Goal: Book appointment/travel/reservation

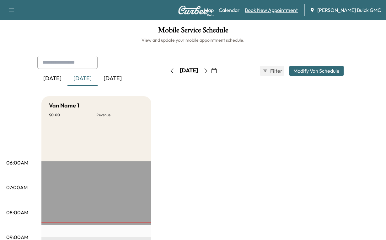
click at [261, 14] on link "Book New Appointment" at bounding box center [271, 10] width 53 height 8
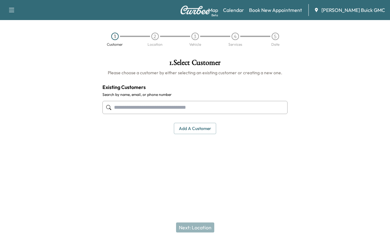
click at [124, 114] on input "text" at bounding box center [195, 107] width 185 height 13
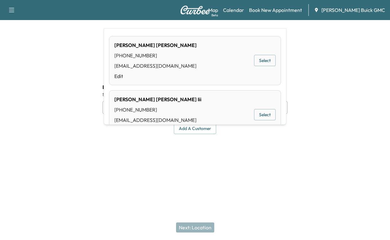
type input "**********"
click at [189, 134] on button "Add a customer" at bounding box center [195, 129] width 42 height 12
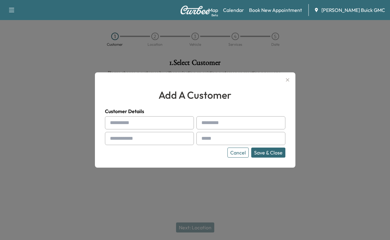
click at [123, 128] on input "text" at bounding box center [149, 122] width 89 height 13
type input "*******"
click at [115, 139] on div at bounding box center [112, 139] width 8 height 8
click at [120, 140] on input "text" at bounding box center [149, 138] width 89 height 13
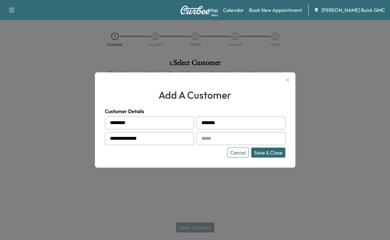
type input "**********"
click at [213, 140] on input "text" at bounding box center [241, 138] width 89 height 13
type input "**********"
click at [255, 155] on button "Save & Close" at bounding box center [268, 153] width 34 height 10
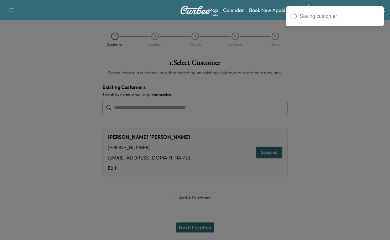
type input "**********"
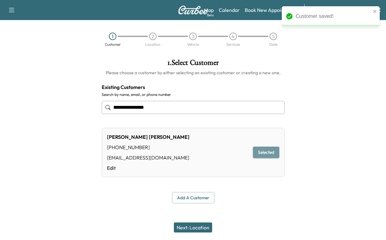
click at [263, 158] on button "Selected" at bounding box center [266, 153] width 26 height 12
click at [182, 224] on button "Next: Location" at bounding box center [193, 228] width 38 height 10
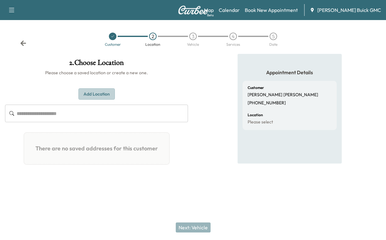
click at [89, 100] on button "Add Location" at bounding box center [96, 94] width 36 height 12
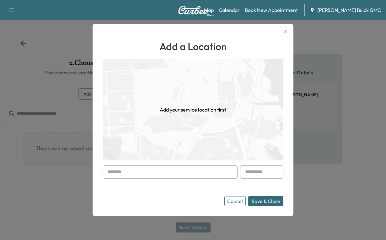
click at [131, 170] on input "text" at bounding box center [170, 172] width 135 height 13
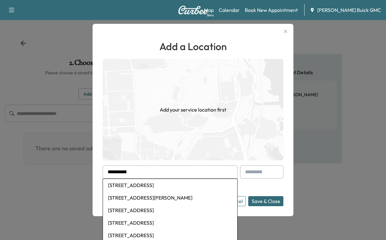
click at [136, 187] on li "[STREET_ADDRESS]" at bounding box center [170, 185] width 134 height 13
type input "**********"
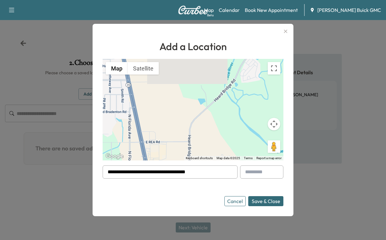
click at [260, 202] on button "Save & Close" at bounding box center [265, 201] width 35 height 10
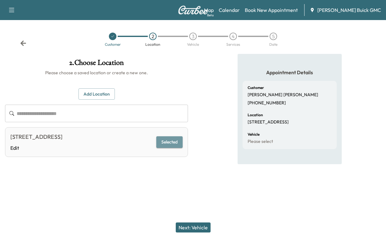
click at [167, 148] on button "Selected" at bounding box center [169, 142] width 26 height 12
click at [192, 223] on button "Next: Vehicle" at bounding box center [193, 228] width 35 height 10
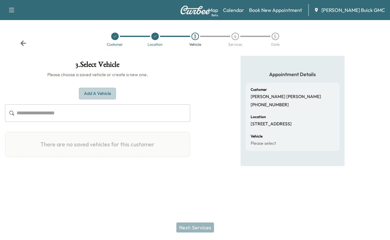
click at [97, 99] on button "Add a Vehicle" at bounding box center [97, 94] width 37 height 12
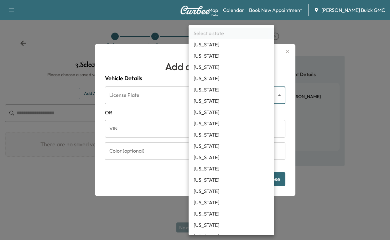
click at [218, 84] on body "Support Log Out Map Beta Calendar Book New Appointment [PERSON_NAME] Buick GMC …" at bounding box center [195, 120] width 390 height 240
click at [203, 174] on li "[US_STATE]" at bounding box center [232, 168] width 86 height 11
type input "**"
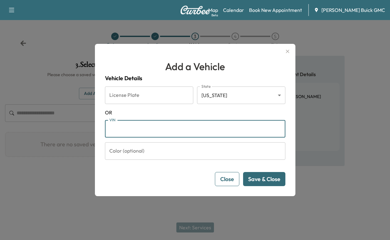
click at [123, 133] on input "VIN" at bounding box center [195, 129] width 181 height 18
paste input "**********"
type input "**********"
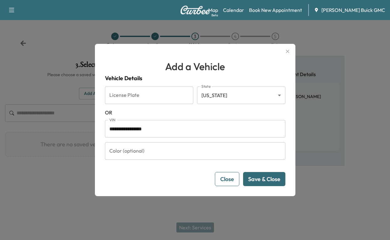
click at [260, 186] on button "Save & Close" at bounding box center [264, 179] width 42 height 14
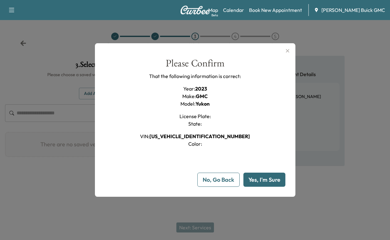
click at [253, 187] on button "Yes, I'm Sure" at bounding box center [265, 180] width 42 height 14
type input "**"
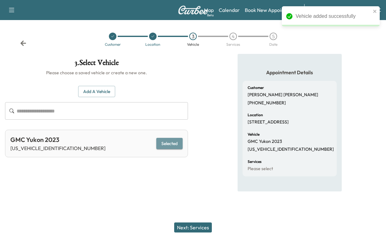
click at [159, 150] on button "Selected" at bounding box center [169, 144] width 26 height 12
click at [190, 223] on button "Next: Services" at bounding box center [193, 228] width 38 height 10
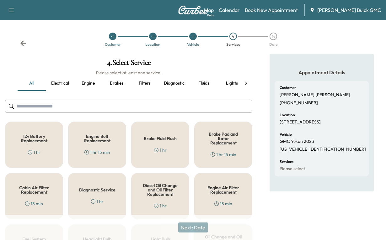
click at [59, 91] on button "Electrical" at bounding box center [60, 83] width 28 height 15
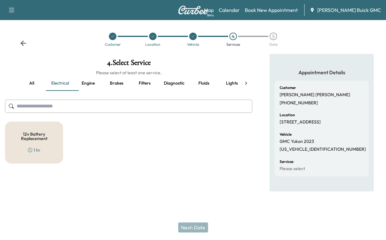
click at [90, 91] on button "Engine" at bounding box center [88, 83] width 28 height 15
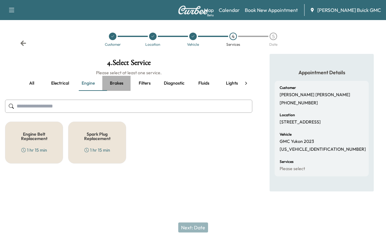
click at [125, 91] on button "Brakes" at bounding box center [116, 83] width 28 height 15
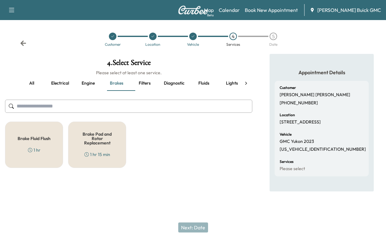
click at [151, 91] on button "Filters" at bounding box center [144, 83] width 28 height 15
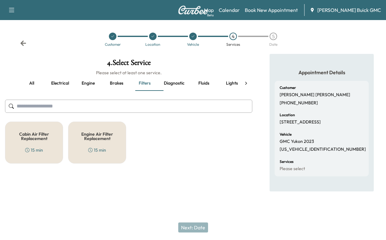
click at [185, 91] on button "Diagnostic" at bounding box center [174, 83] width 31 height 15
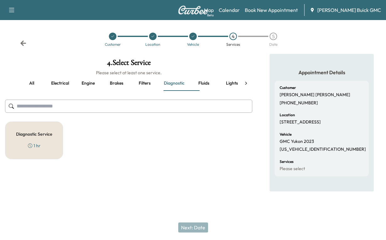
click at [30, 136] on h5 "Diagnostic Service" at bounding box center [34, 134] width 36 height 4
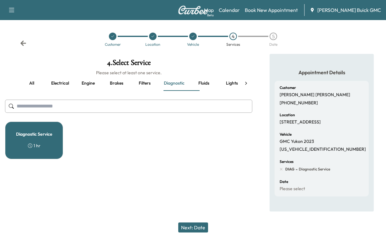
click at [192, 223] on button "Next: Date" at bounding box center [193, 228] width 30 height 10
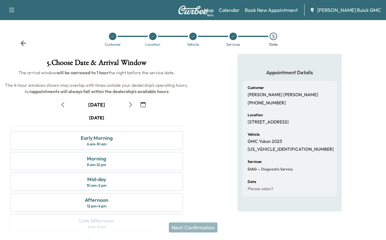
click at [62, 107] on icon "button" at bounding box center [62, 104] width 5 height 5
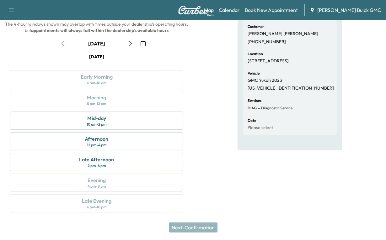
scroll to position [146, 0]
click at [98, 135] on div "Afternoon" at bounding box center [97, 139] width 24 height 8
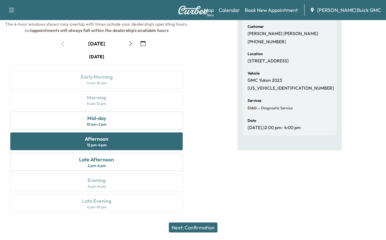
click at [187, 224] on button "Next: Confirmation" at bounding box center [193, 228] width 49 height 10
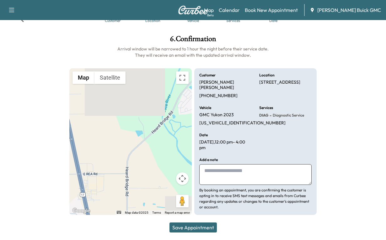
click at [206, 166] on textarea at bounding box center [255, 174] width 112 height 21
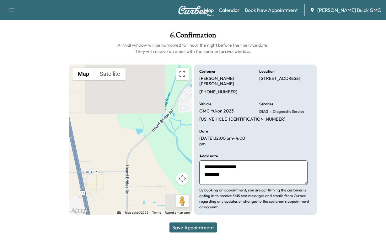
type textarea "**********"
click at [183, 223] on button "Save Appointment" at bounding box center [192, 228] width 47 height 10
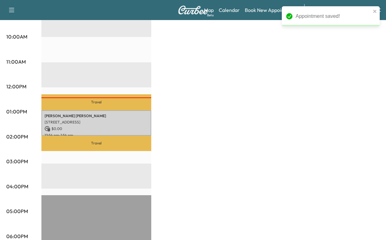
scroll to position [263, 0]
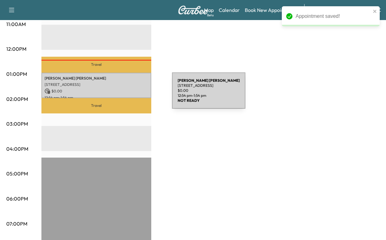
click at [125, 81] on p "[PERSON_NAME]" at bounding box center [96, 78] width 103 height 5
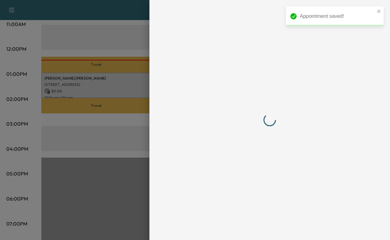
click at [125, 94] on div at bounding box center [195, 120] width 390 height 240
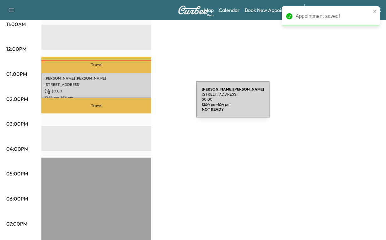
click at [149, 98] on div "[PERSON_NAME] [STREET_ADDRESS] $ 0.00 12:54 pm - 1:54 pm" at bounding box center [96, 85] width 110 height 25
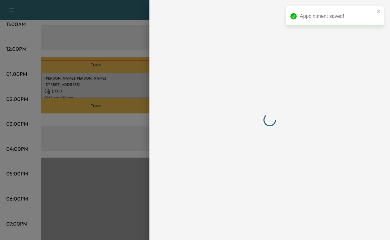
click at [150, 101] on div at bounding box center [270, 120] width 241 height 240
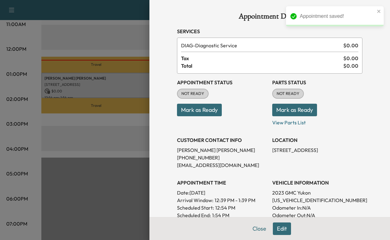
click at [186, 116] on button "Mark as Ready" at bounding box center [199, 110] width 45 height 13
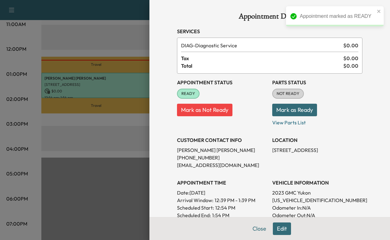
click at [294, 116] on button "Mark as Ready" at bounding box center [294, 110] width 45 height 13
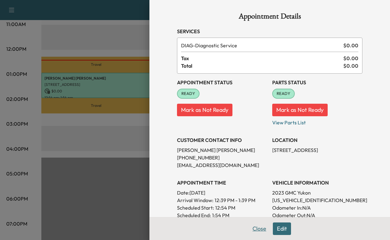
click at [249, 227] on button "Close" at bounding box center [260, 229] width 22 height 13
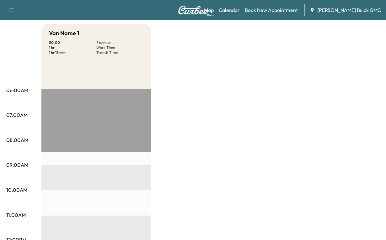
scroll to position [13, 0]
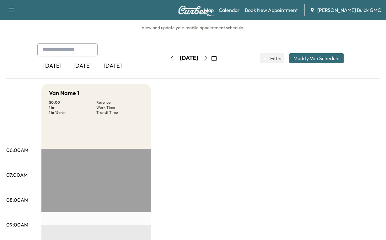
click at [93, 73] on div "[DATE]" at bounding box center [82, 66] width 30 height 14
